Goal: Information Seeking & Learning: Learn about a topic

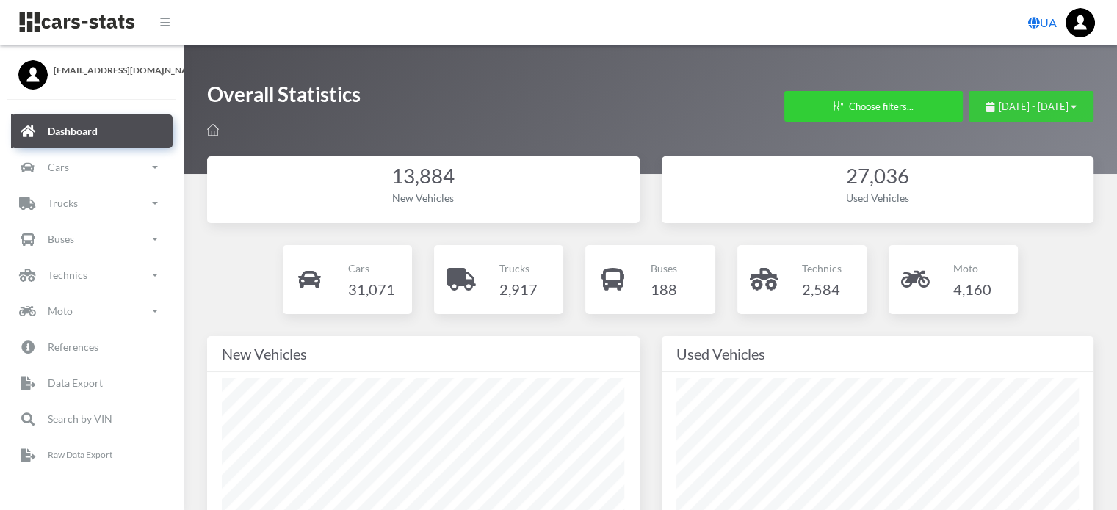
click at [999, 101] on span "September 15, 2025 - October 15, 2025" at bounding box center [1034, 107] width 70 height 12
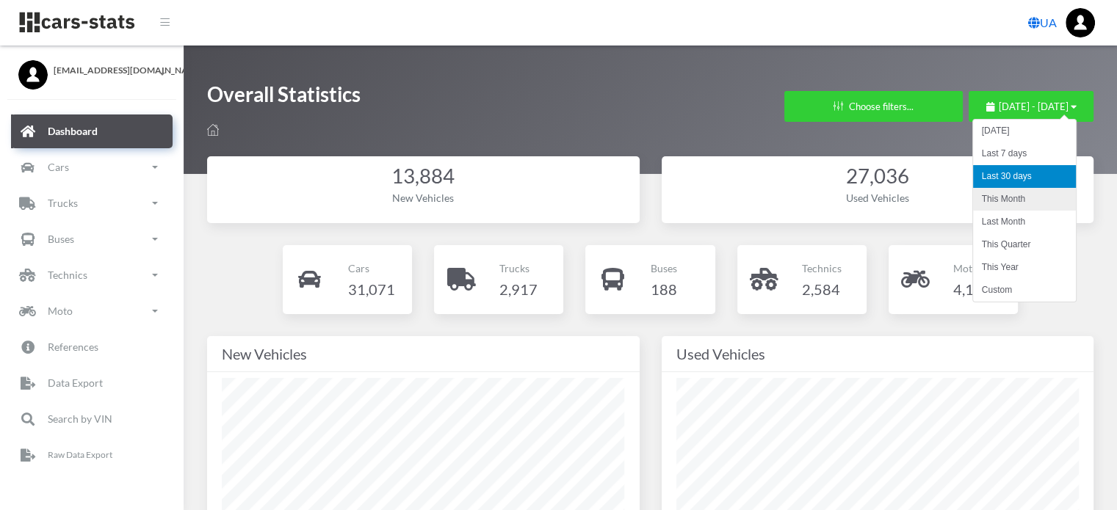
click at [992, 199] on li "This Month" at bounding box center [1024, 199] width 103 height 23
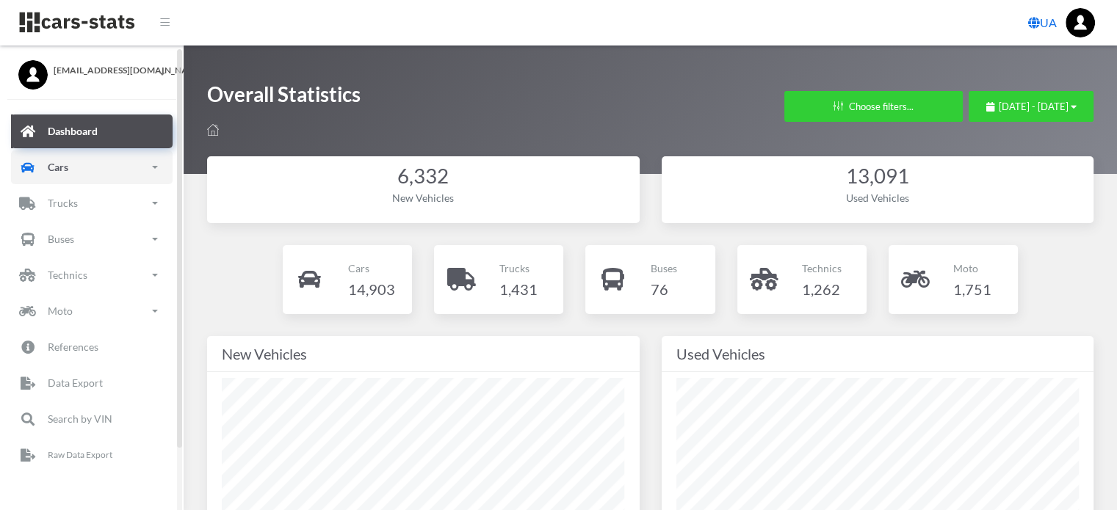
drag, startPoint x: 95, startPoint y: 177, endPoint x: 93, endPoint y: 190, distance: 13.3
click at [95, 177] on link "Cars" at bounding box center [92, 168] width 162 height 34
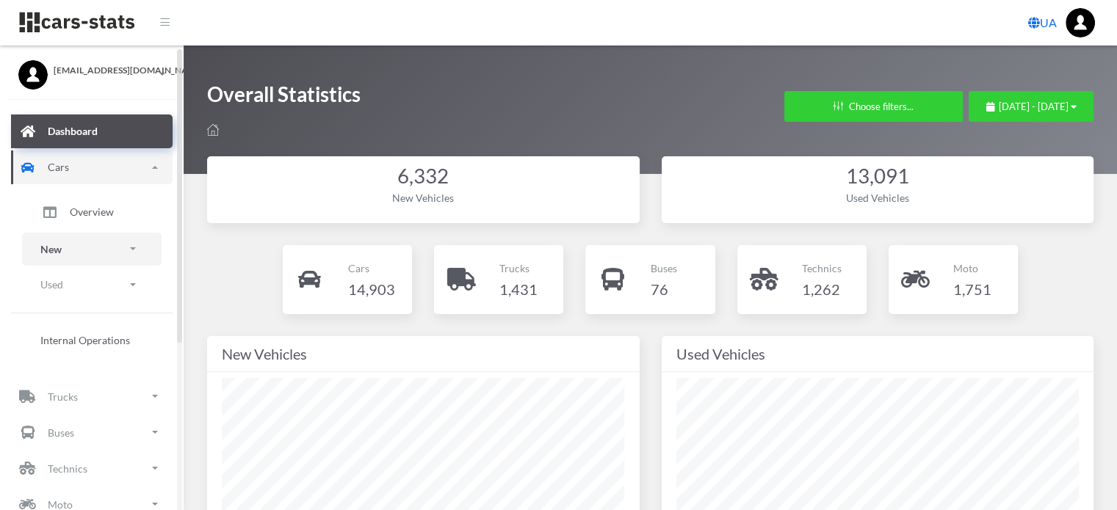
click at [76, 258] on link "New" at bounding box center [92, 249] width 140 height 33
click at [84, 293] on span "Brands" at bounding box center [86, 290] width 32 height 15
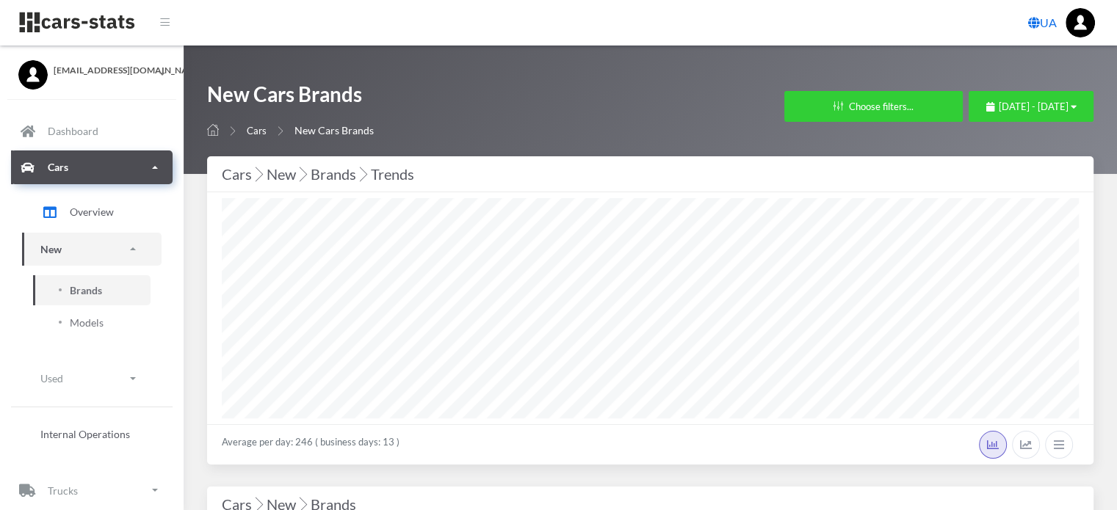
scroll to position [734041, 733404]
select select "25"
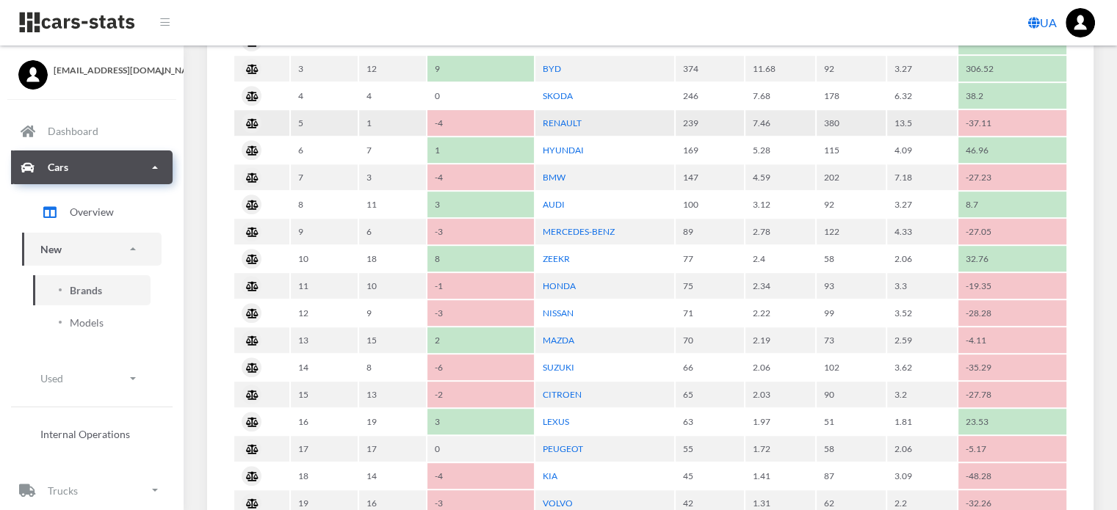
scroll to position [808, 0]
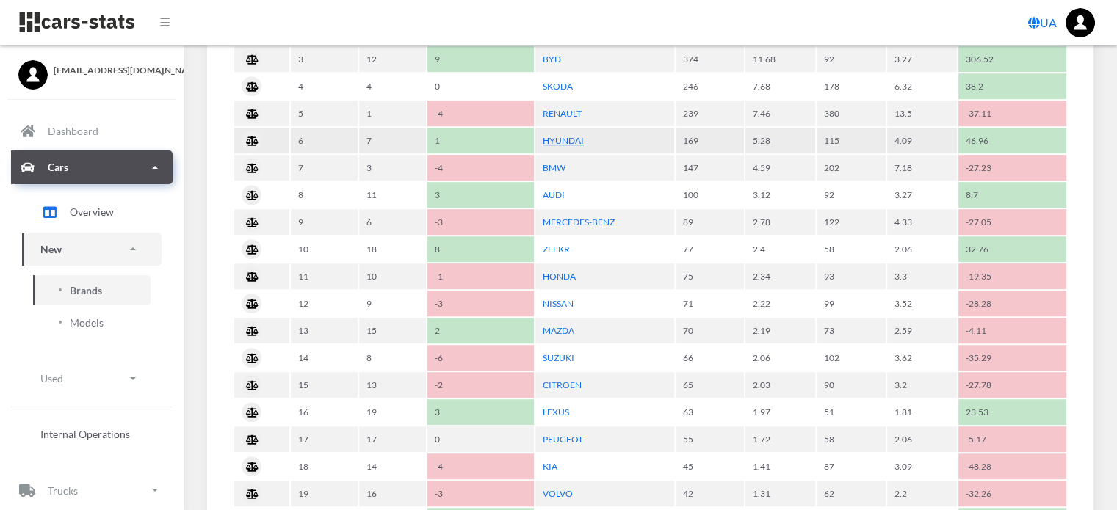
click at [567, 137] on link "HYUNDAI" at bounding box center [563, 140] width 41 height 11
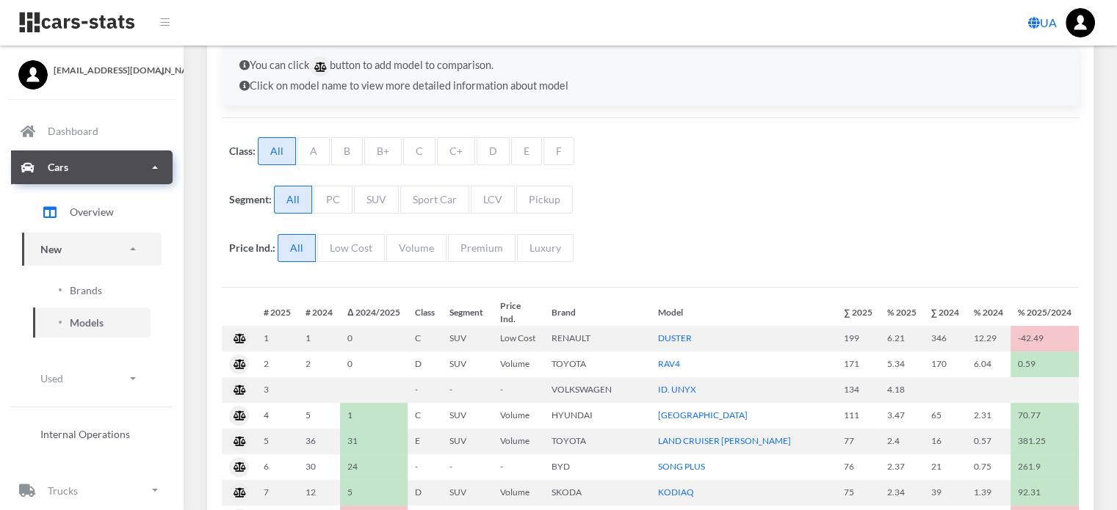
scroll to position [220, 0]
select select "25"
select select "HYUNDAI"
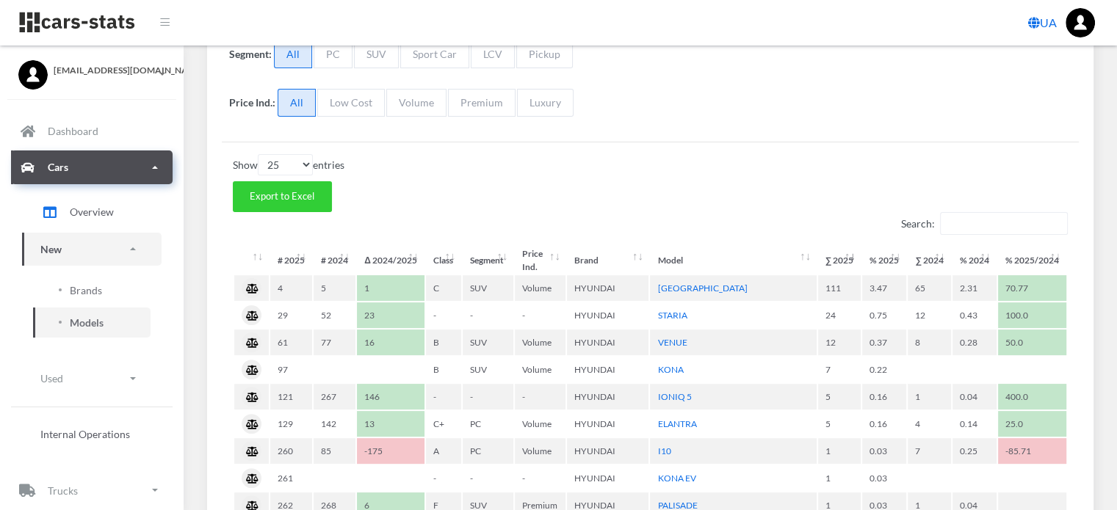
scroll to position [441, 0]
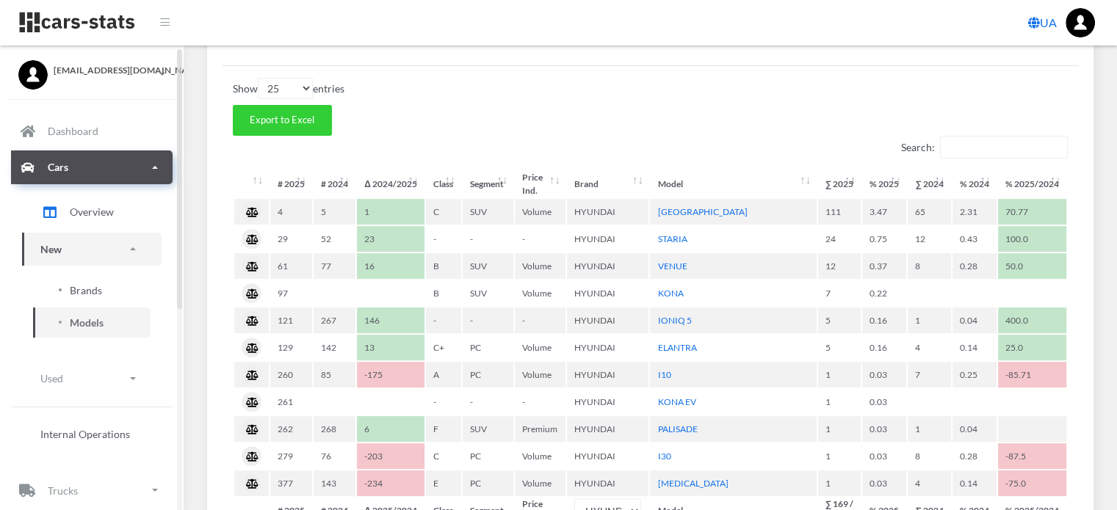
click at [87, 289] on span "Brands" at bounding box center [86, 290] width 32 height 15
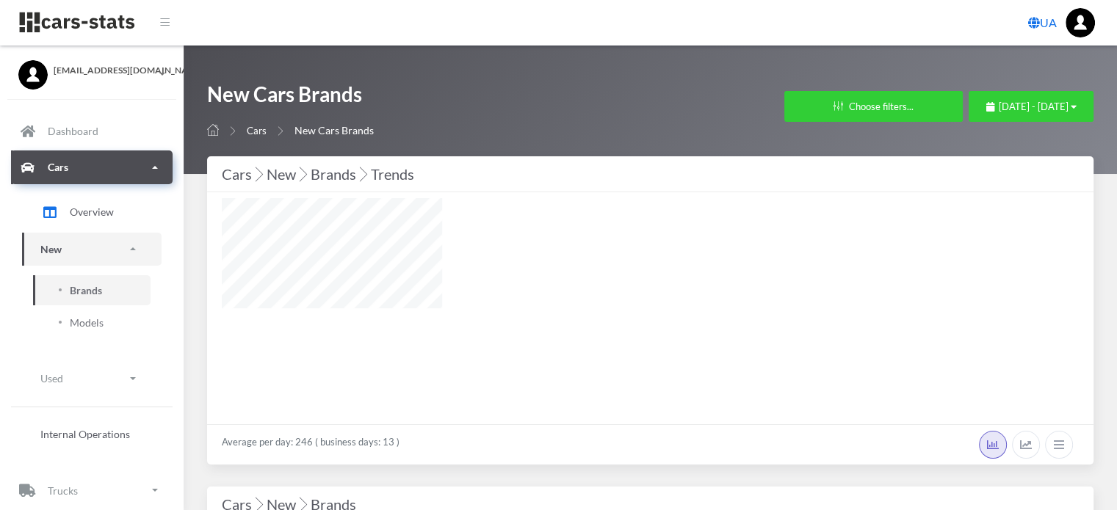
scroll to position [11, 11]
select select "25"
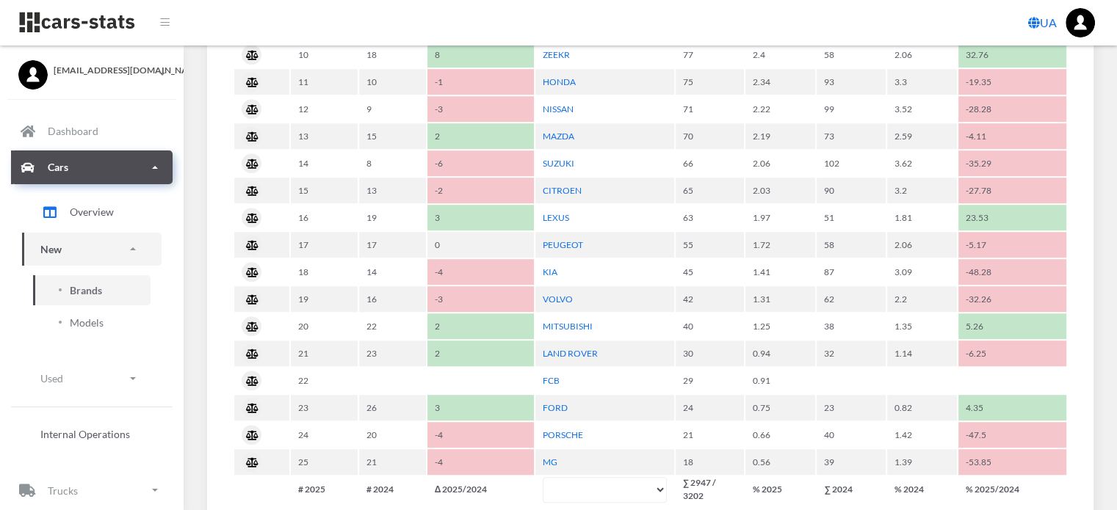
scroll to position [1028, 0]
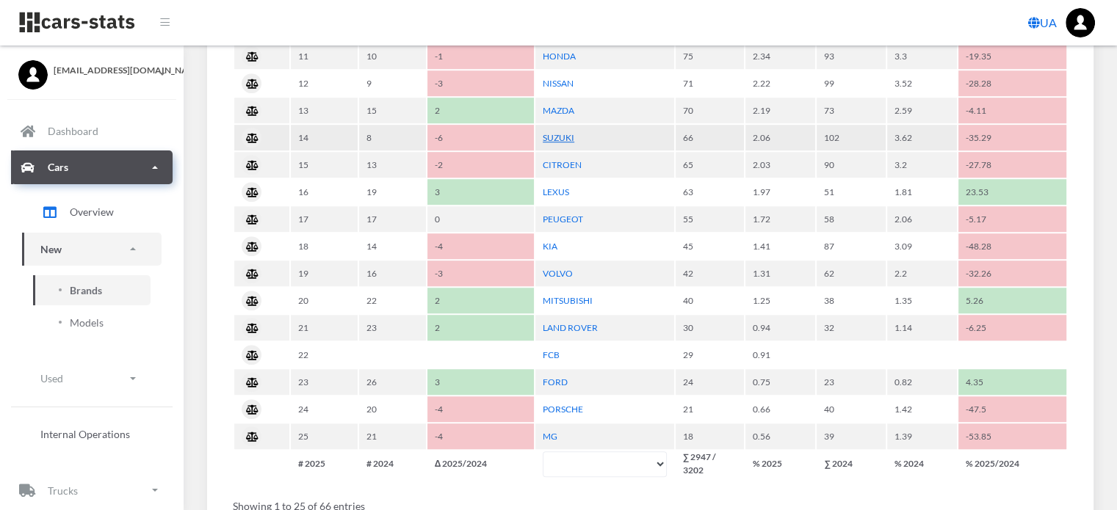
click at [557, 132] on link "SUZUKI" at bounding box center [559, 137] width 32 height 11
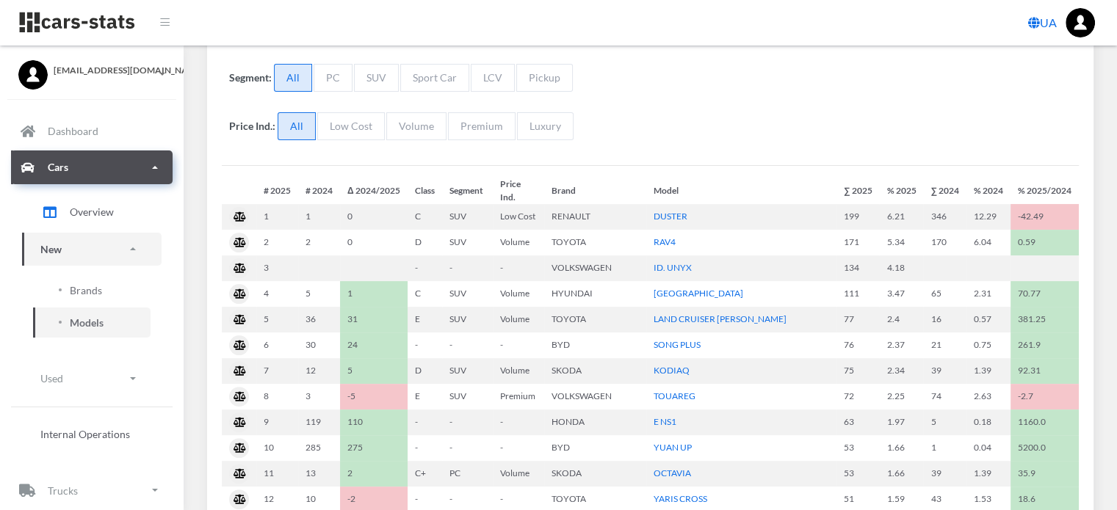
scroll to position [367, 0]
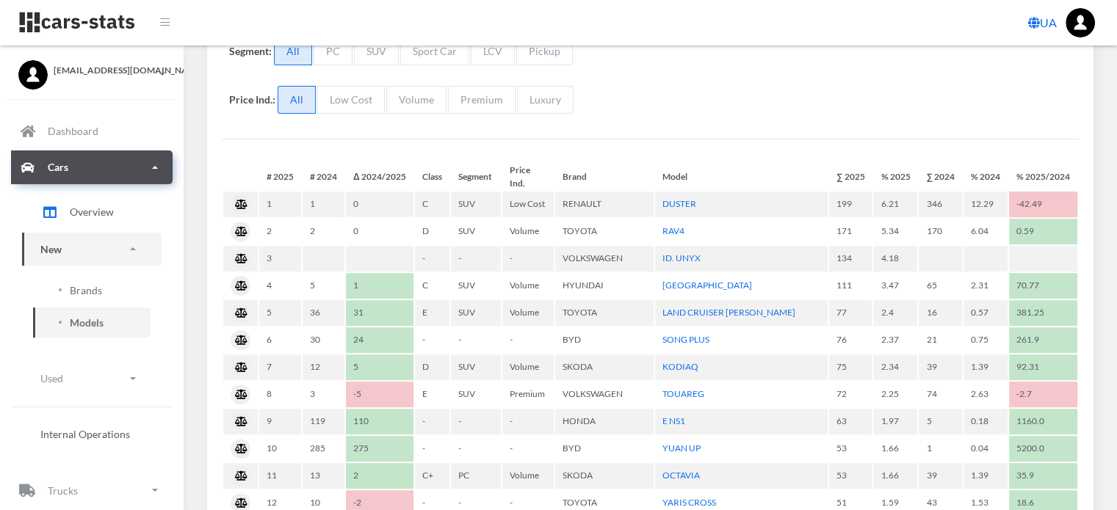
select select "25"
select select "SUZUKI"
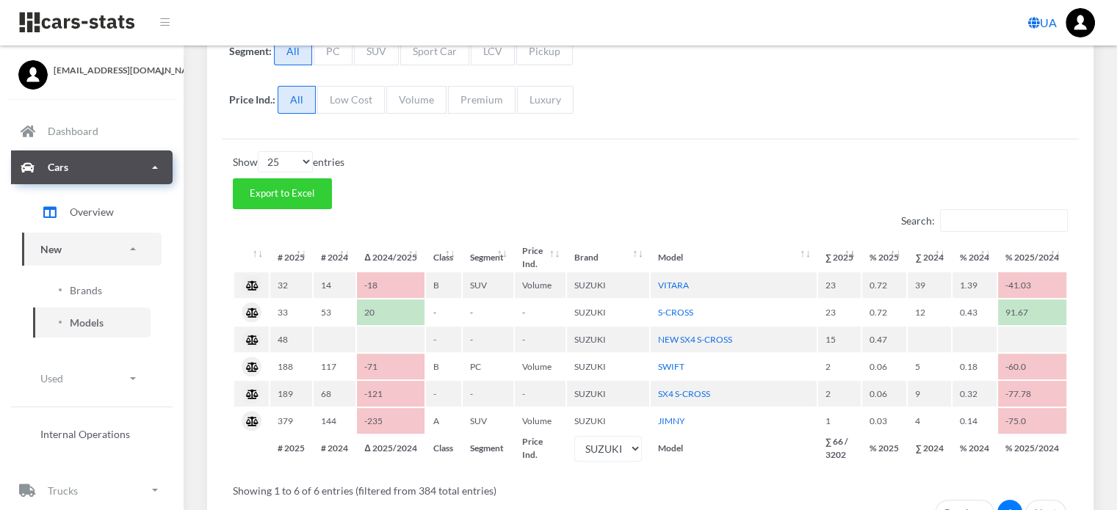
scroll to position [11, 11]
click at [84, 289] on span "Brands" at bounding box center [86, 290] width 32 height 15
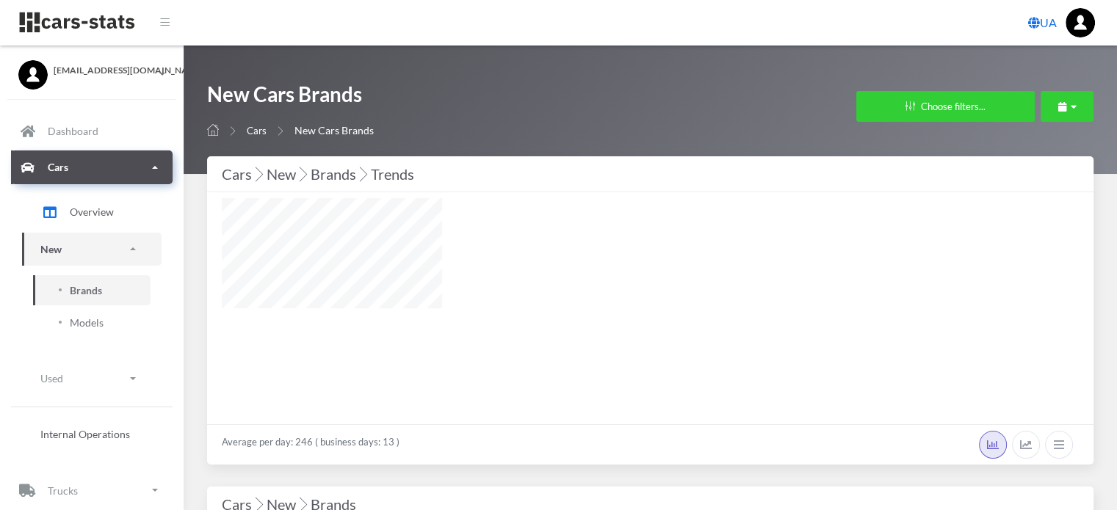
select select "25"
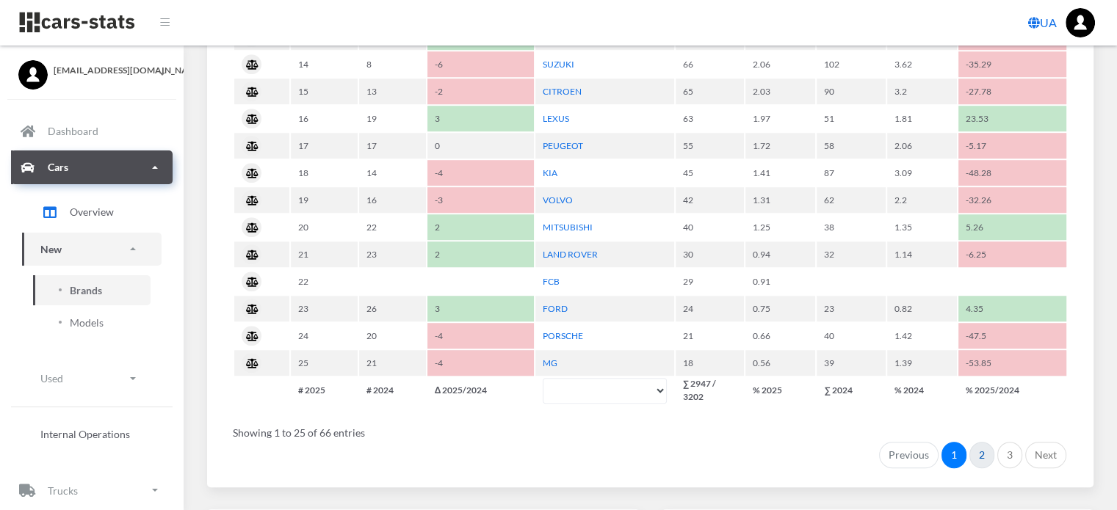
click at [986, 446] on link "2" at bounding box center [981, 455] width 25 height 26
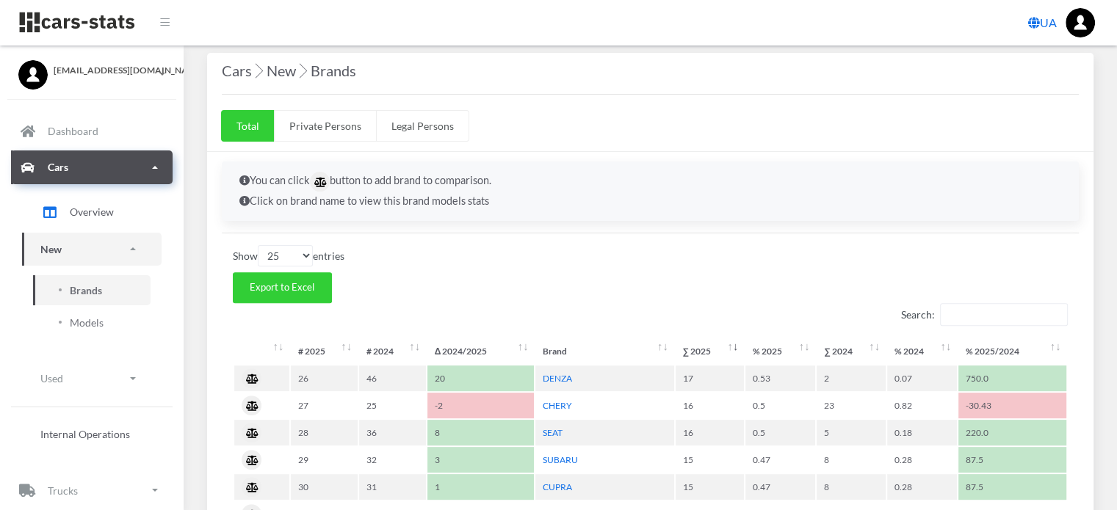
scroll to position [587, 0]
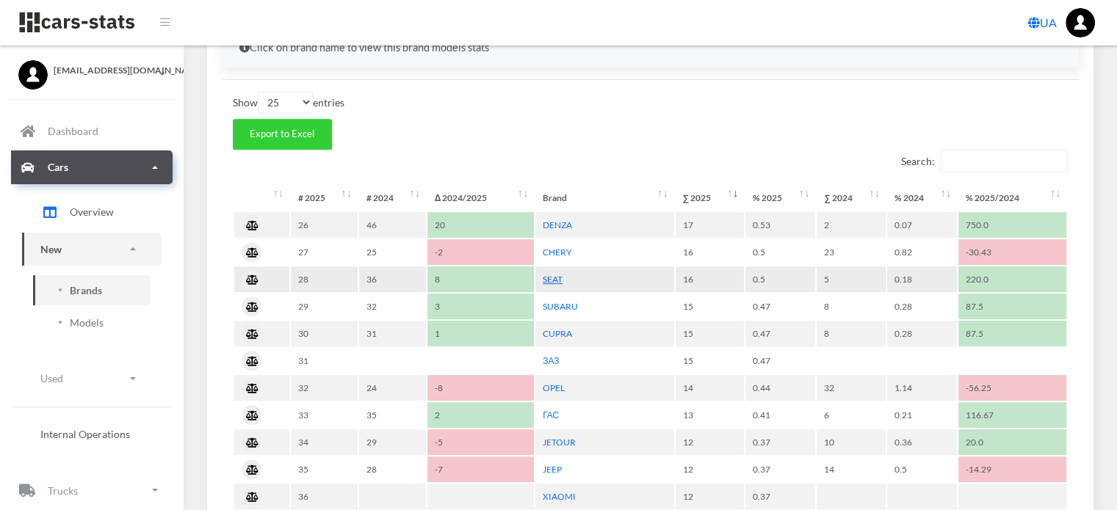
click at [556, 275] on link "SEAT" at bounding box center [553, 279] width 20 height 11
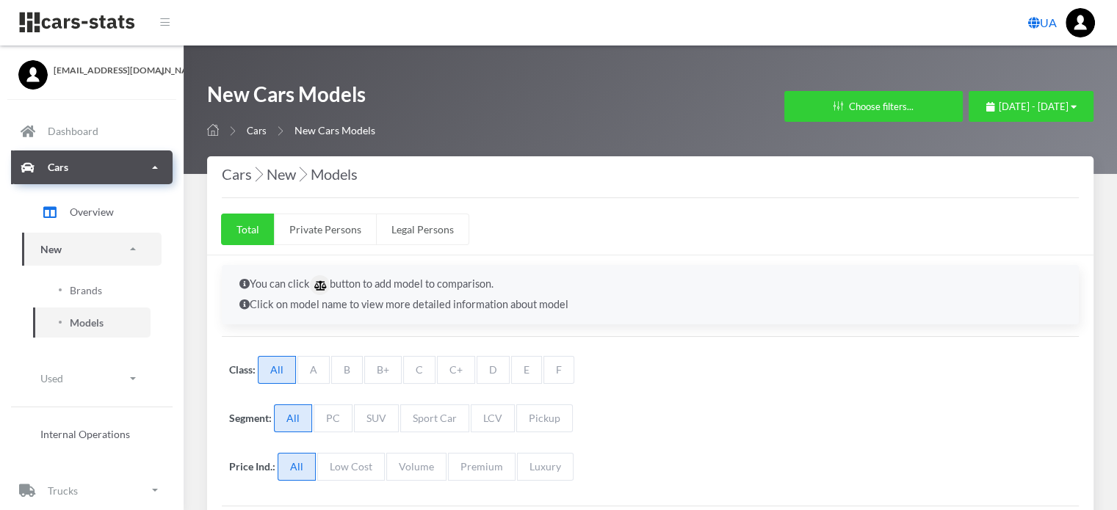
scroll to position [367, 0]
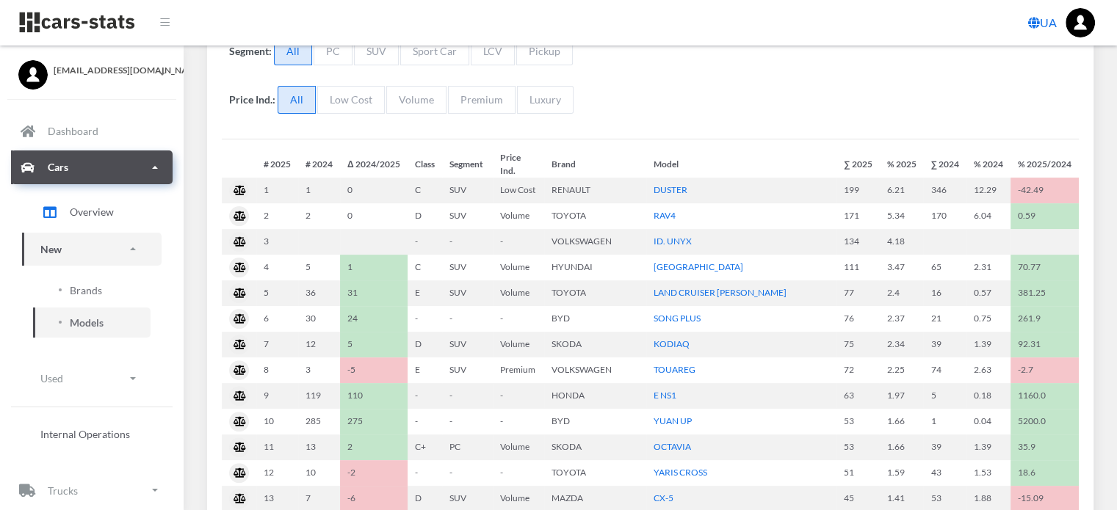
select select "25"
select select "SEAT"
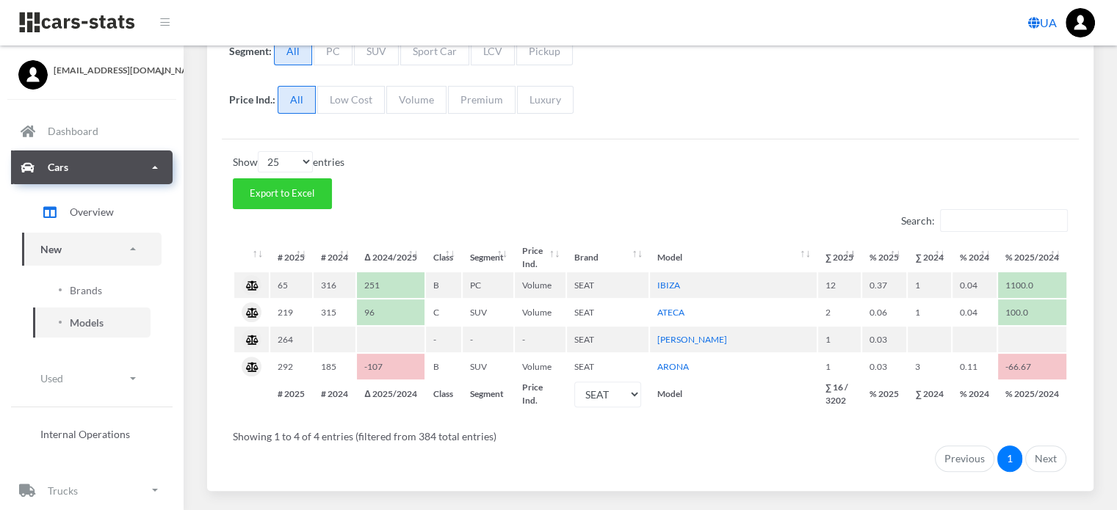
scroll to position [11, 11]
click at [79, 289] on span "Brands" at bounding box center [86, 290] width 32 height 15
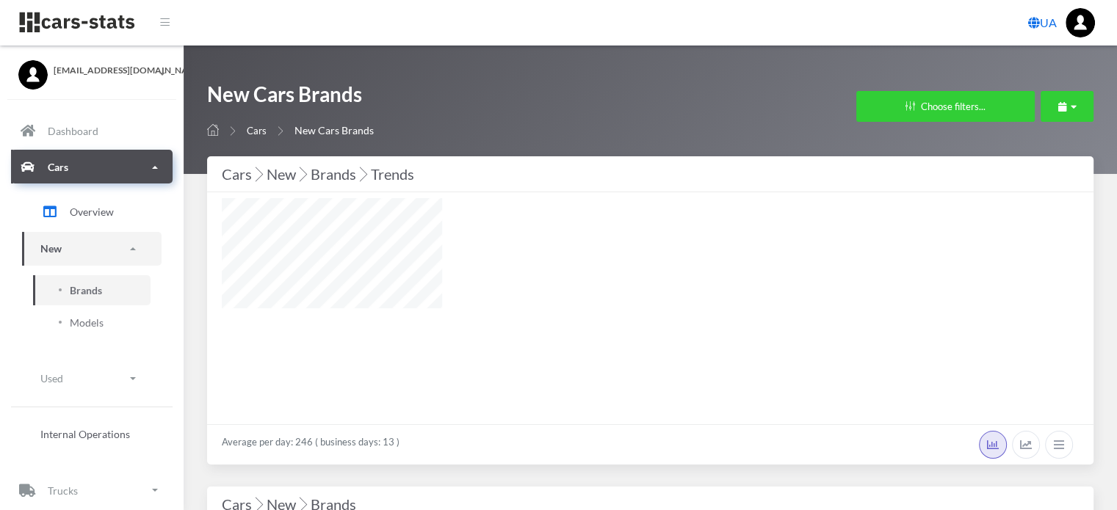
select select "25"
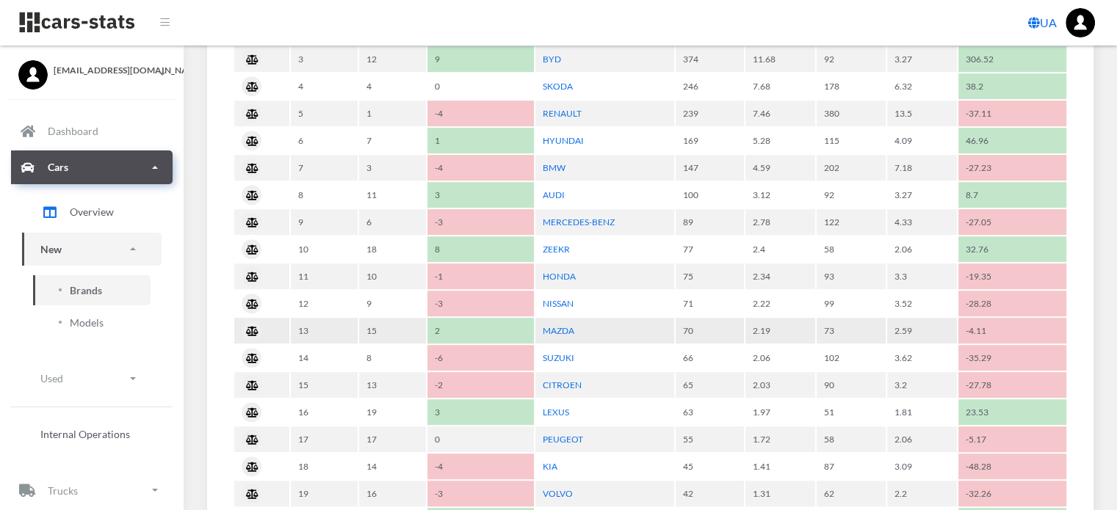
scroll to position [1101, 0]
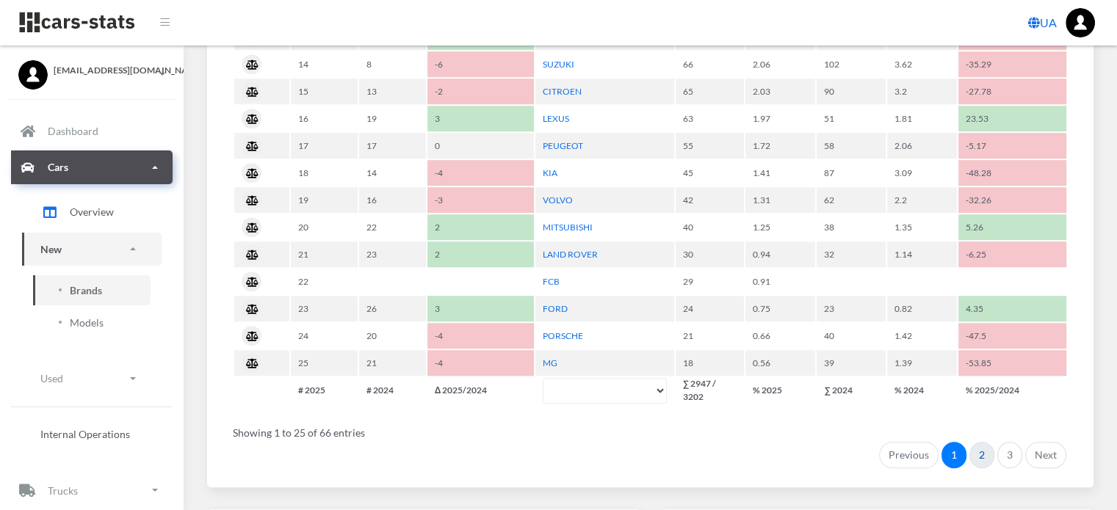
click at [985, 442] on link "2" at bounding box center [981, 455] width 25 height 26
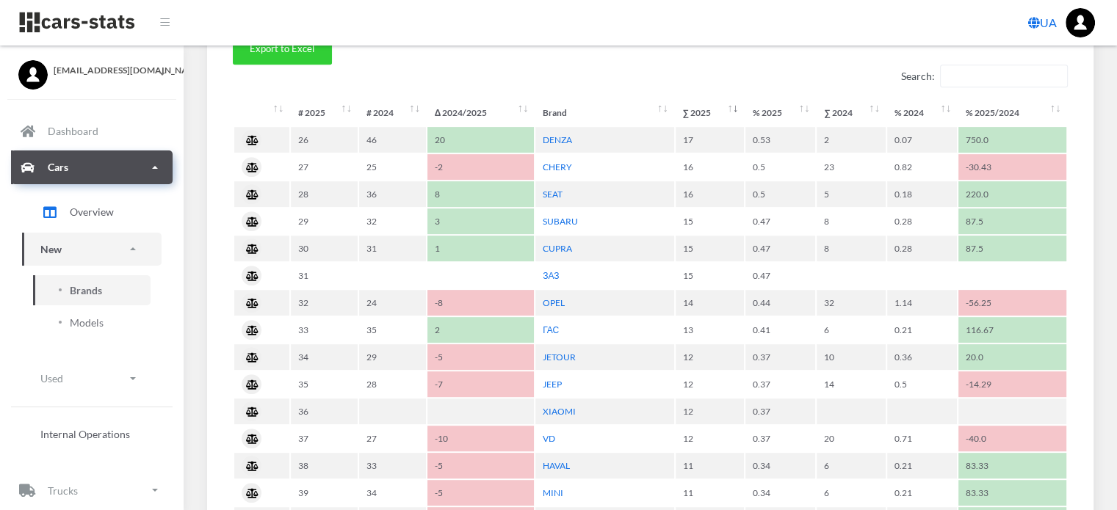
scroll to position [587, 0]
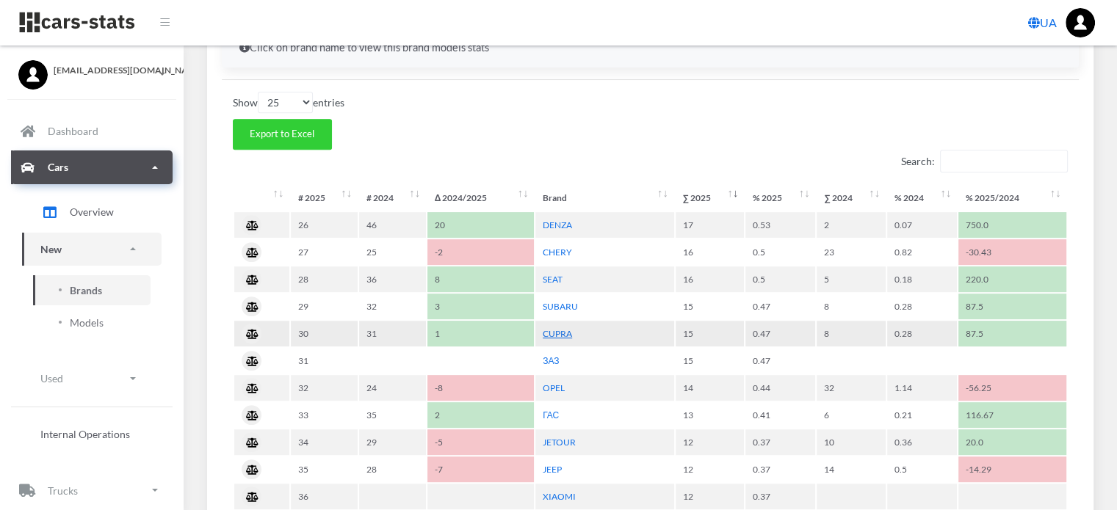
click at [558, 330] on link "CUPRA" at bounding box center [557, 333] width 29 height 11
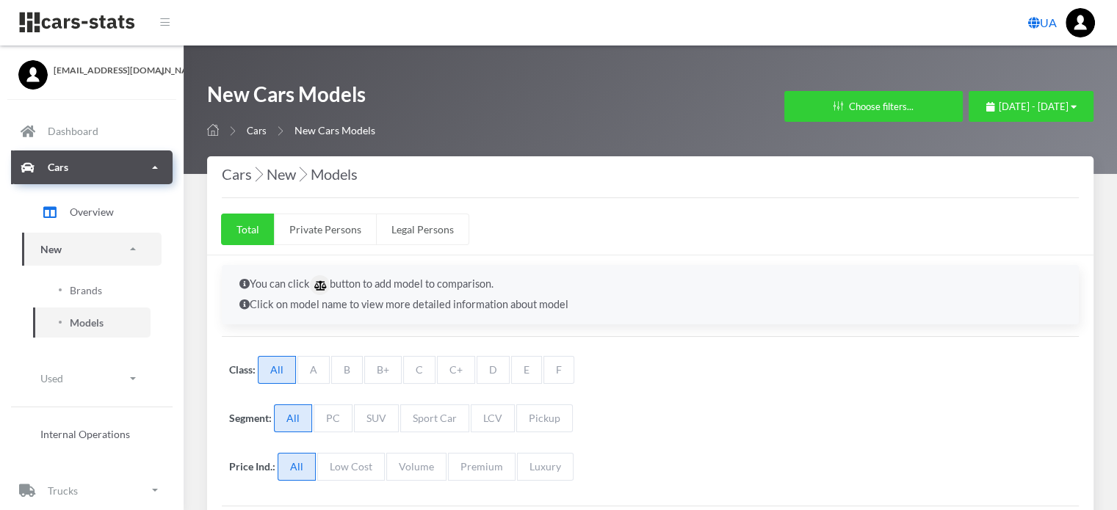
select select "25"
select select "CUPRA"
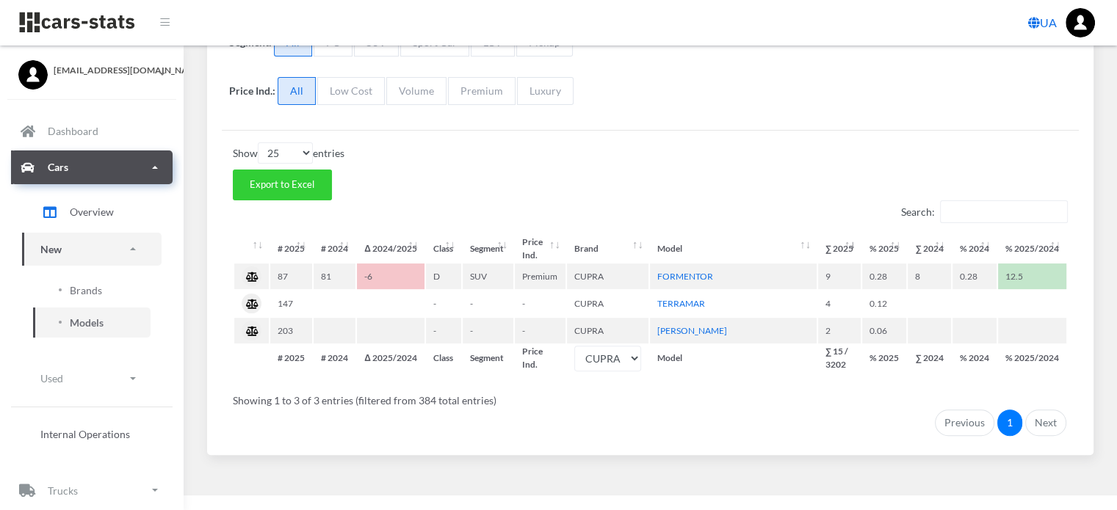
scroll to position [377, 0]
click at [80, 294] on span "Brands" at bounding box center [86, 290] width 32 height 15
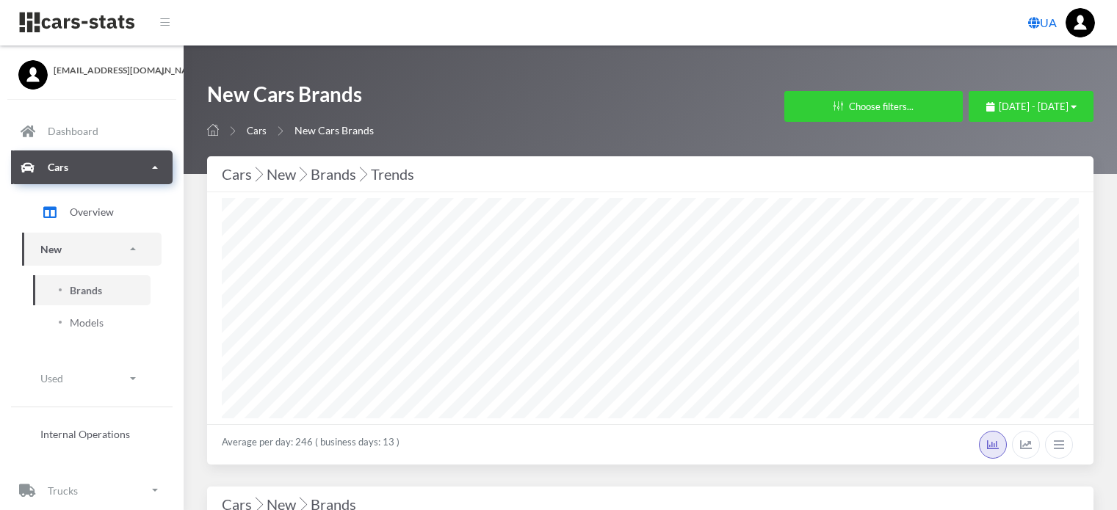
select select "25"
